Goal: Transaction & Acquisition: Obtain resource

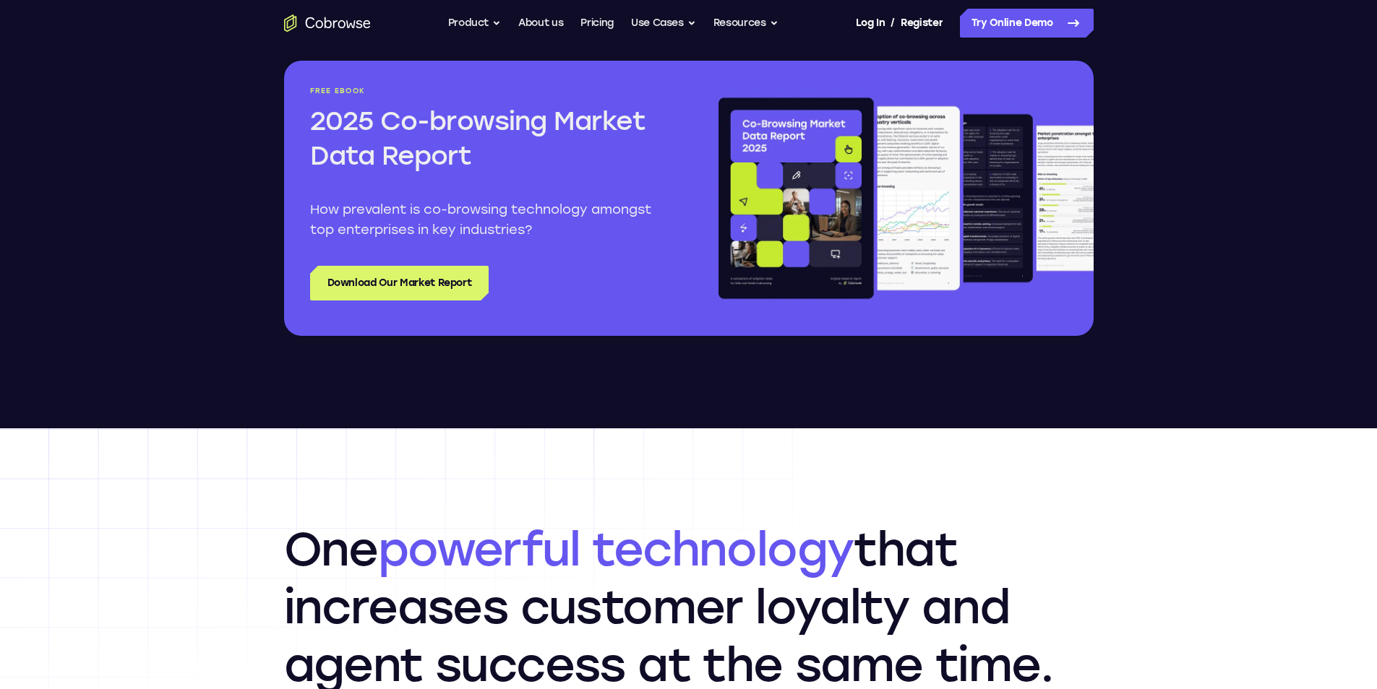
scroll to position [1734, 0]
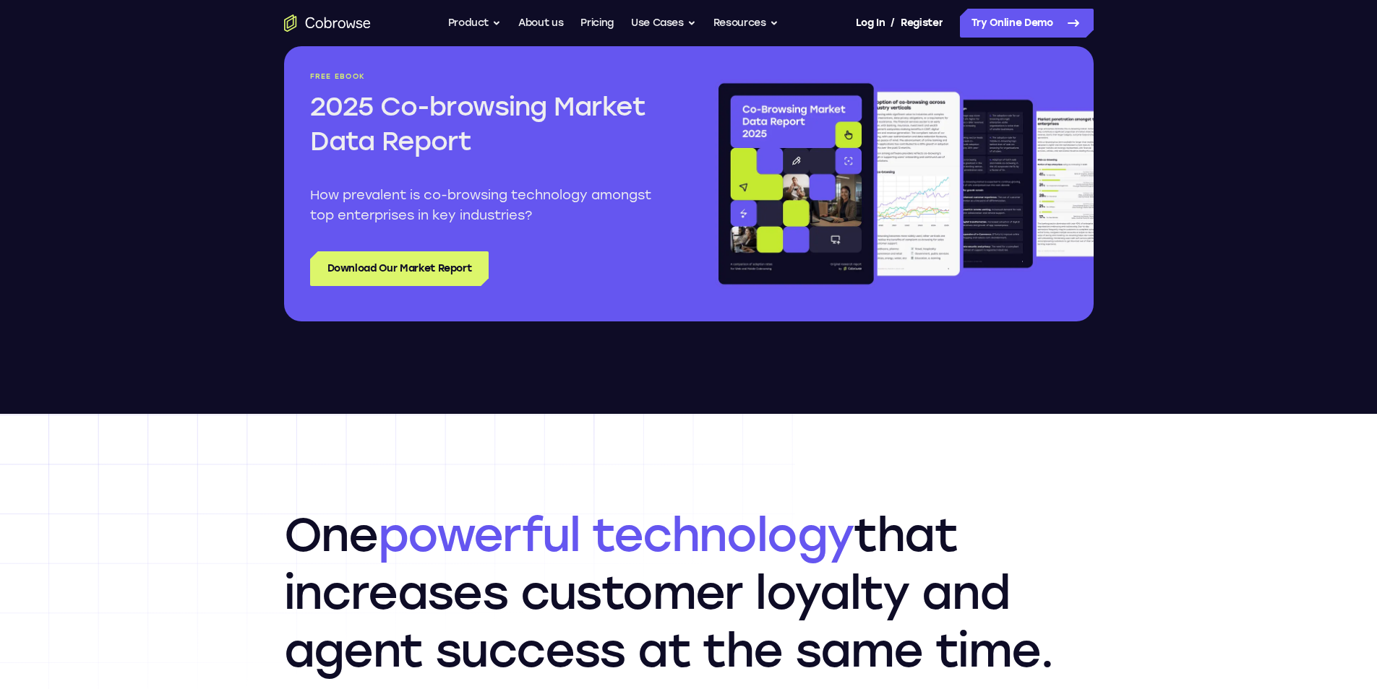
click at [488, 282] on div at bounding box center [490, 286] width 18 height 18
click at [374, 275] on link "Download Our Market Report" at bounding box center [399, 268] width 179 height 35
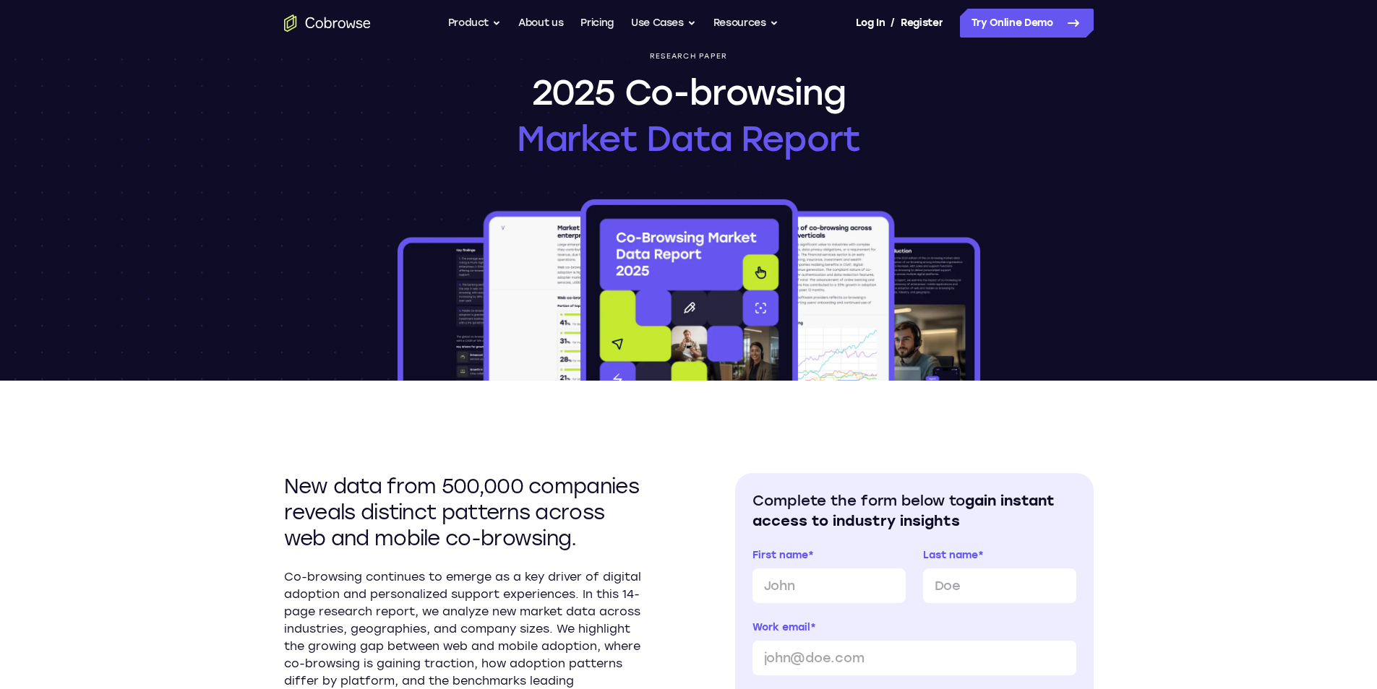
scroll to position [72, 0]
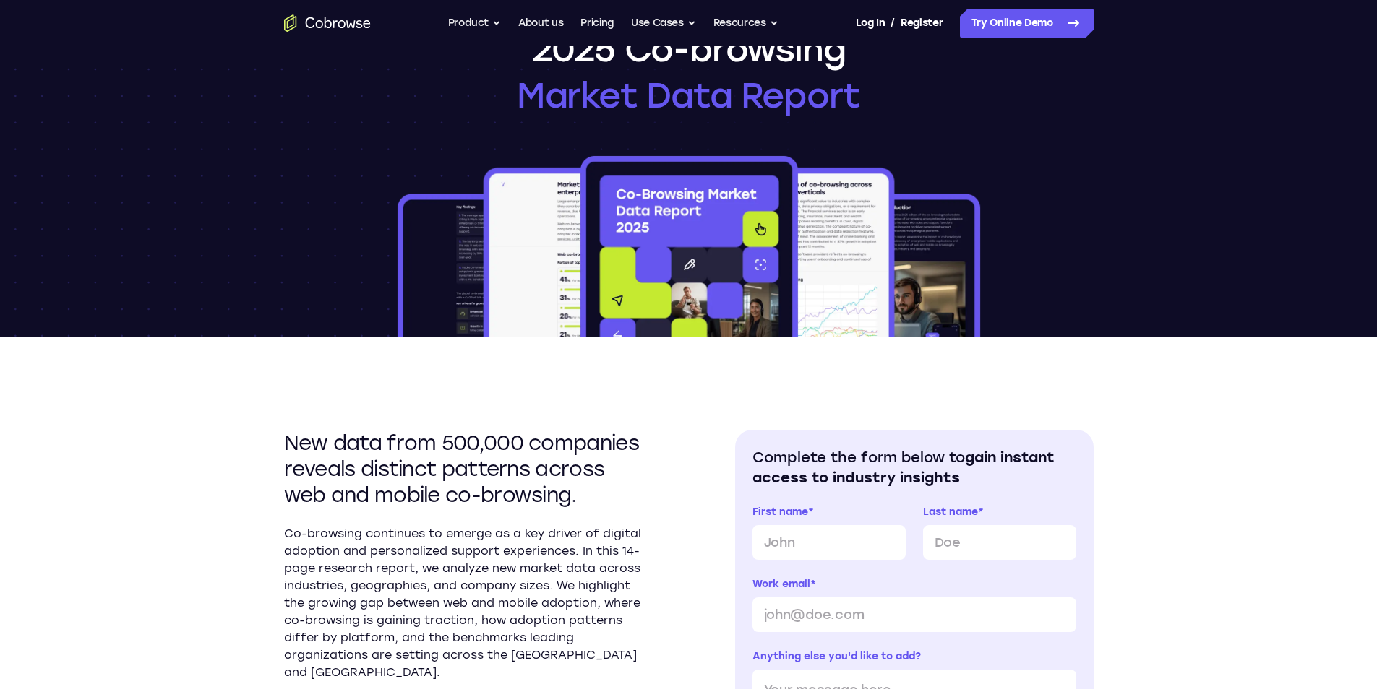
click at [557, 193] on img at bounding box center [689, 245] width 588 height 184
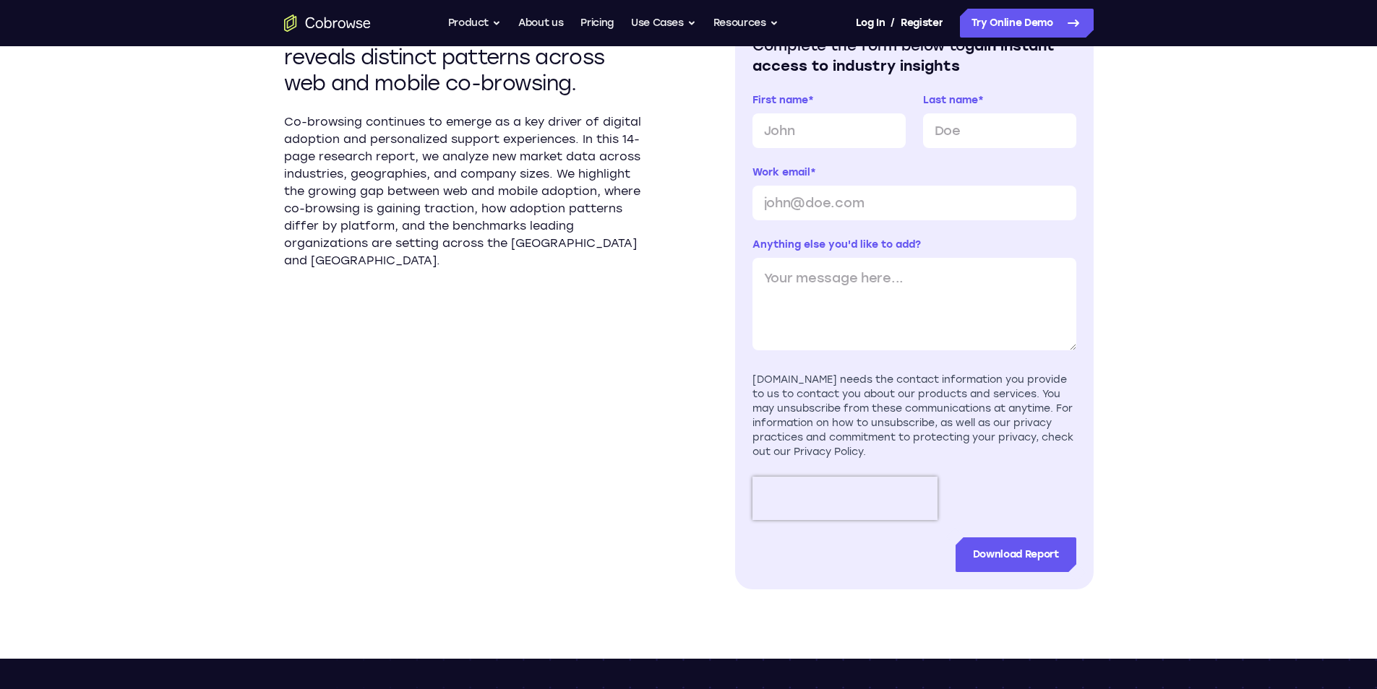
scroll to position [506, 0]
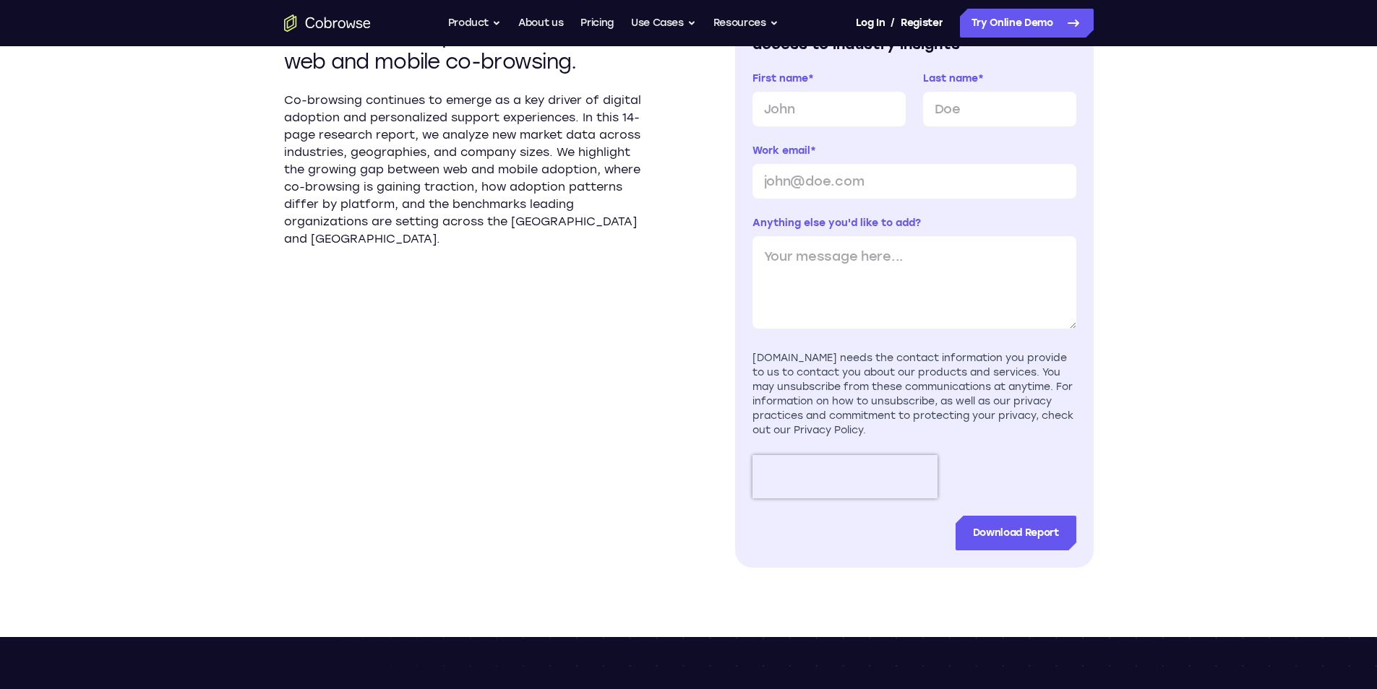
click at [941, 160] on div "Work email *" at bounding box center [914, 171] width 324 height 55
click at [532, 170] on p "Co-browsing continues to emerge as a key driver of digital adoption and persona…" at bounding box center [463, 170] width 358 height 156
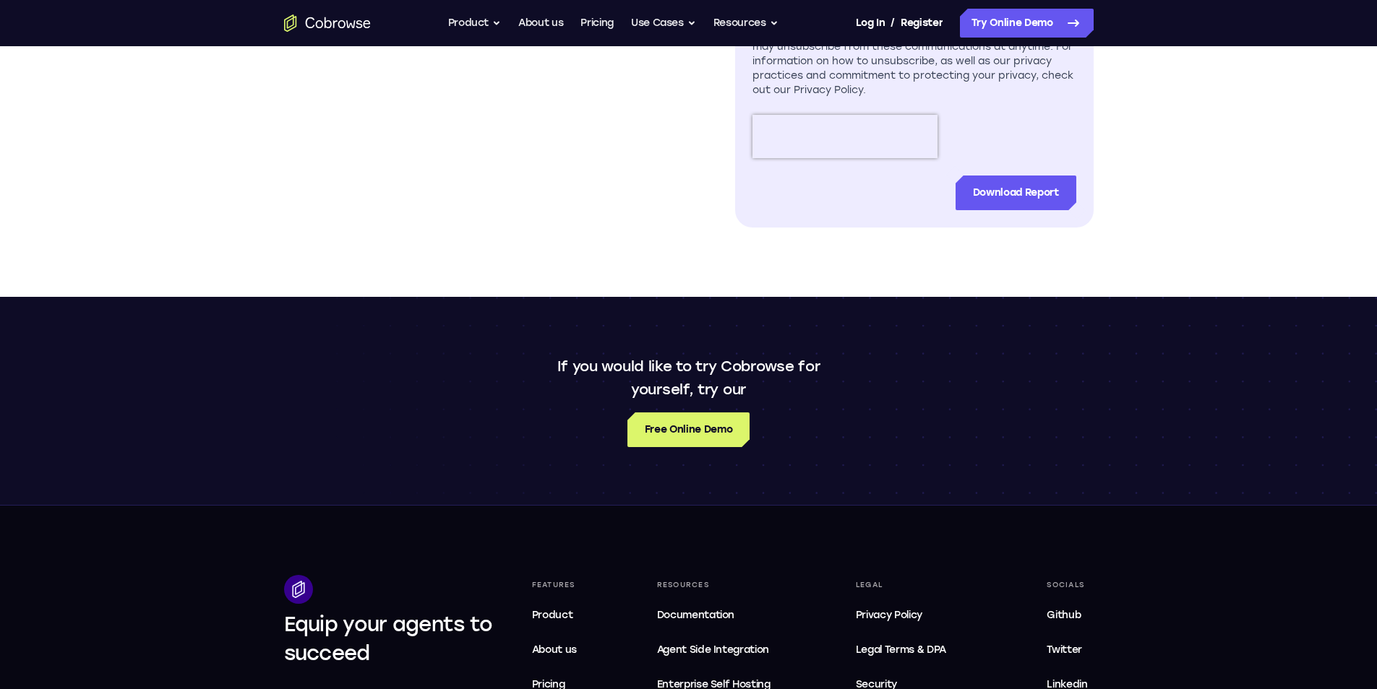
scroll to position [867, 0]
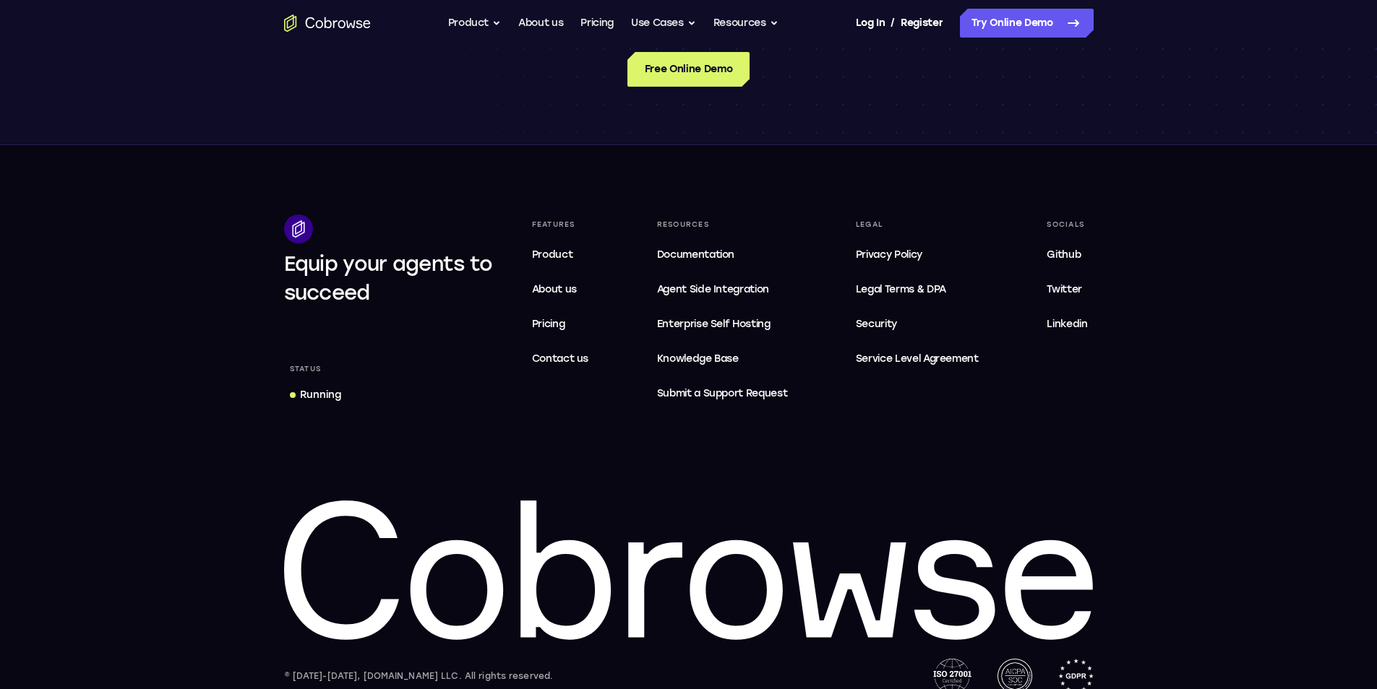
scroll to position [1229, 0]
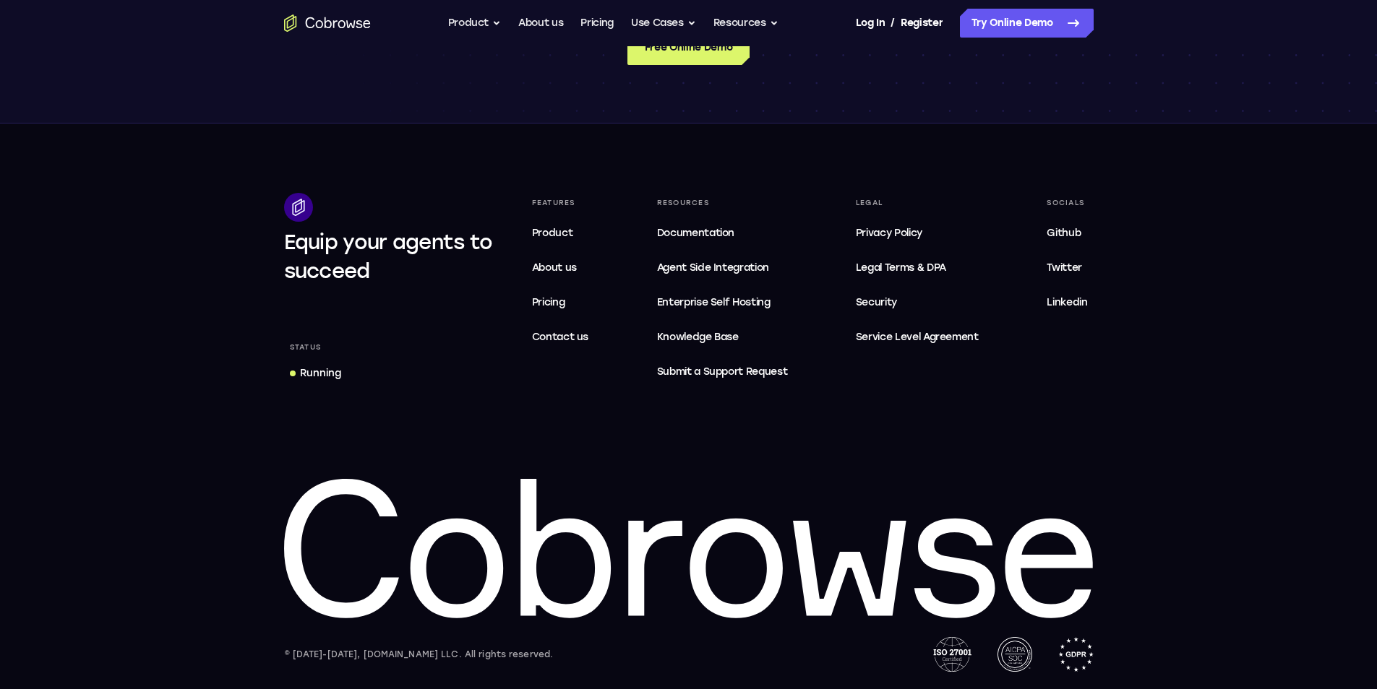
click at [517, 171] on footer "Equip your agents to succeed Status Running Features Product About us Pricing C…" at bounding box center [688, 407] width 1377 height 566
